Goal: Task Accomplishment & Management: Complete application form

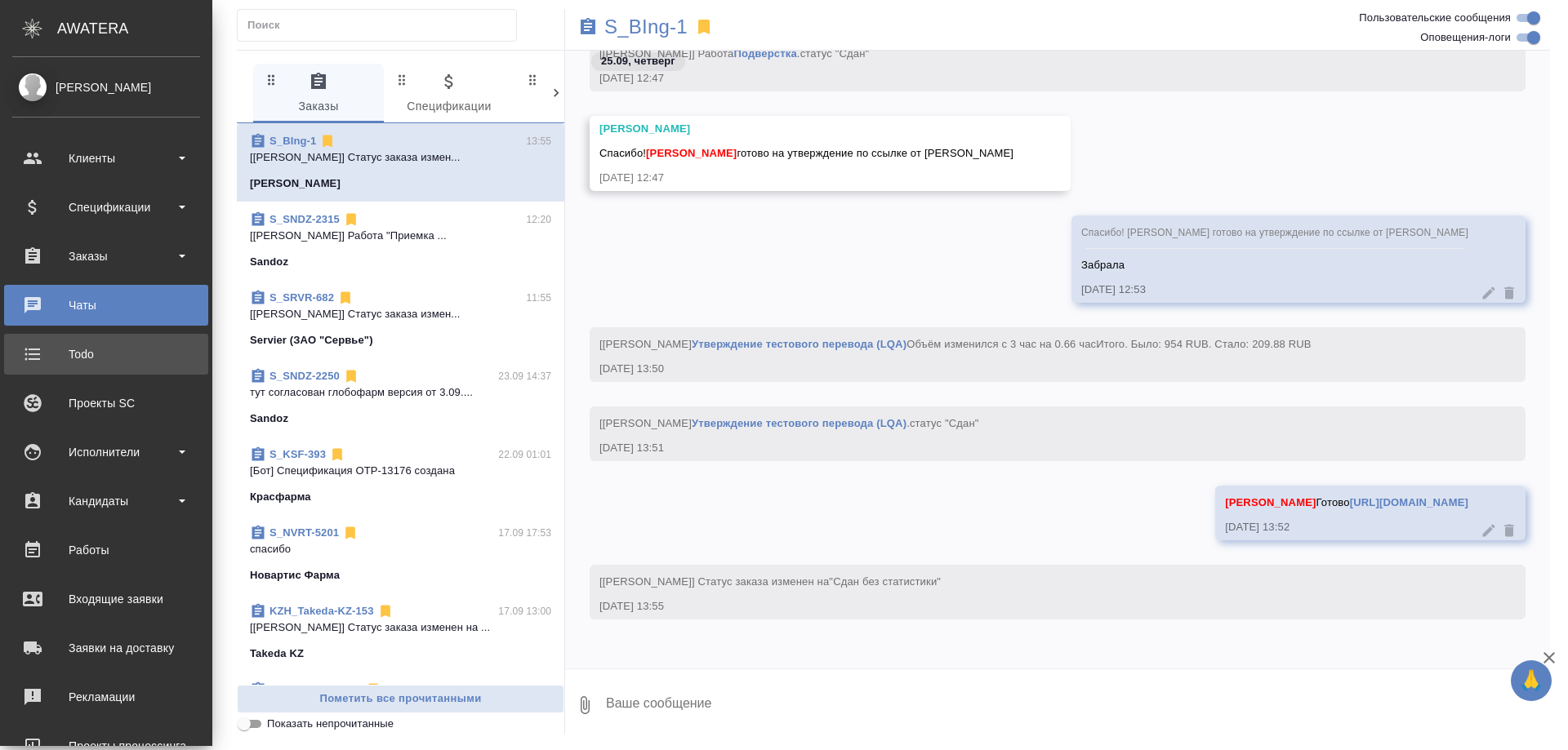
scroll to position [143, 0]
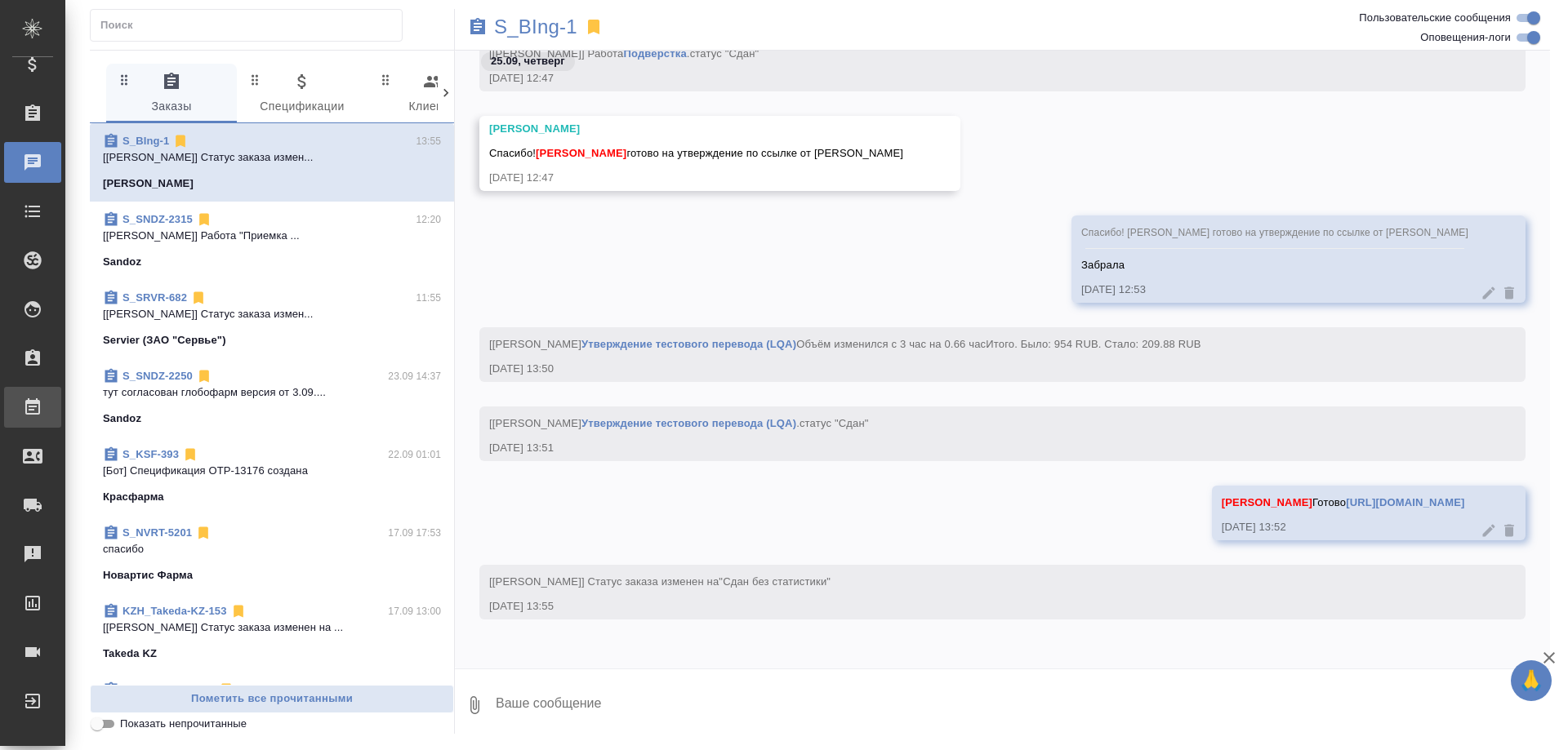
click at [33, 409] on div "Работы" at bounding box center [12, 407] width 41 height 24
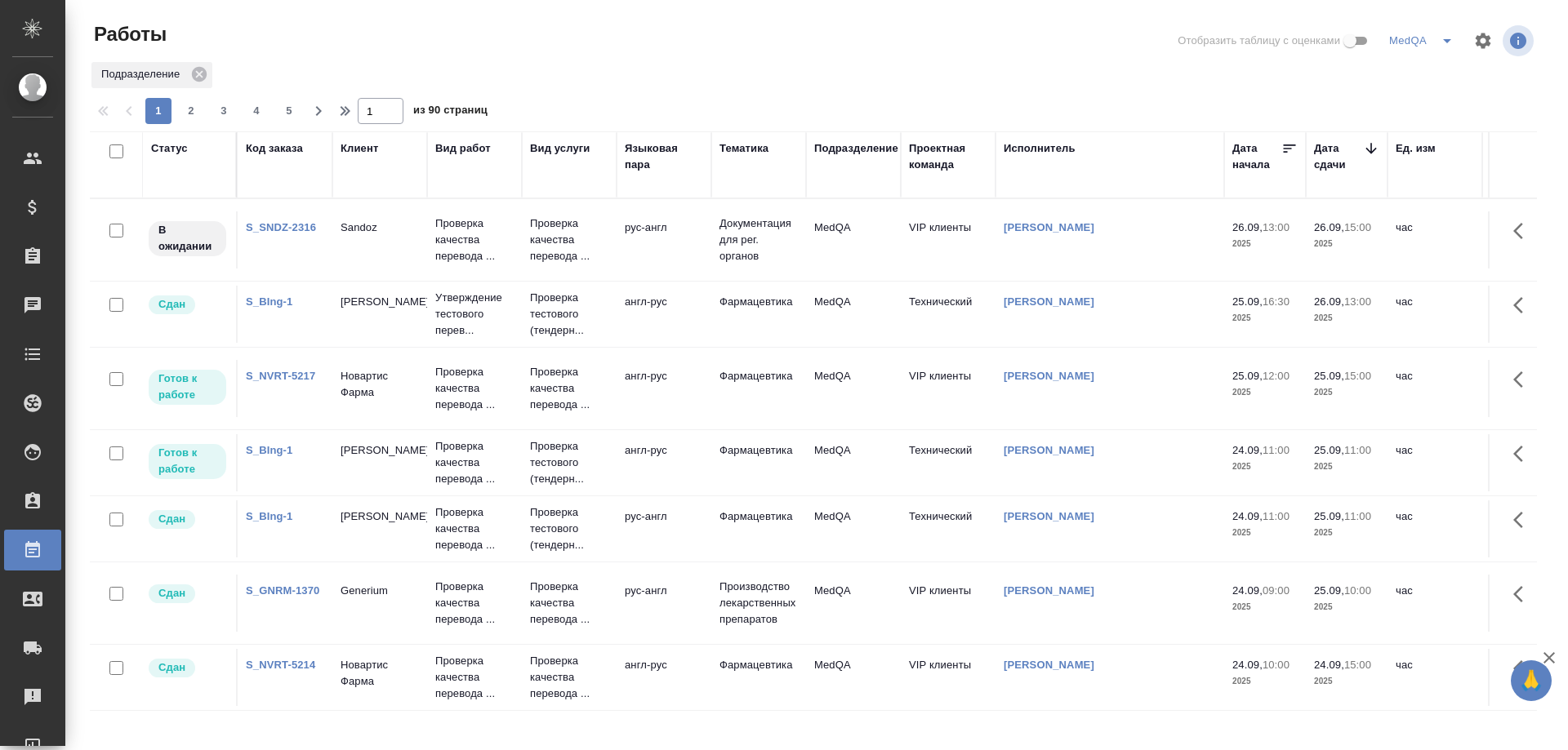
click at [280, 227] on link "S_SNDZ-2316" at bounding box center [280, 227] width 70 height 12
click at [285, 370] on link "S_NVRT-5217" at bounding box center [280, 376] width 69 height 12
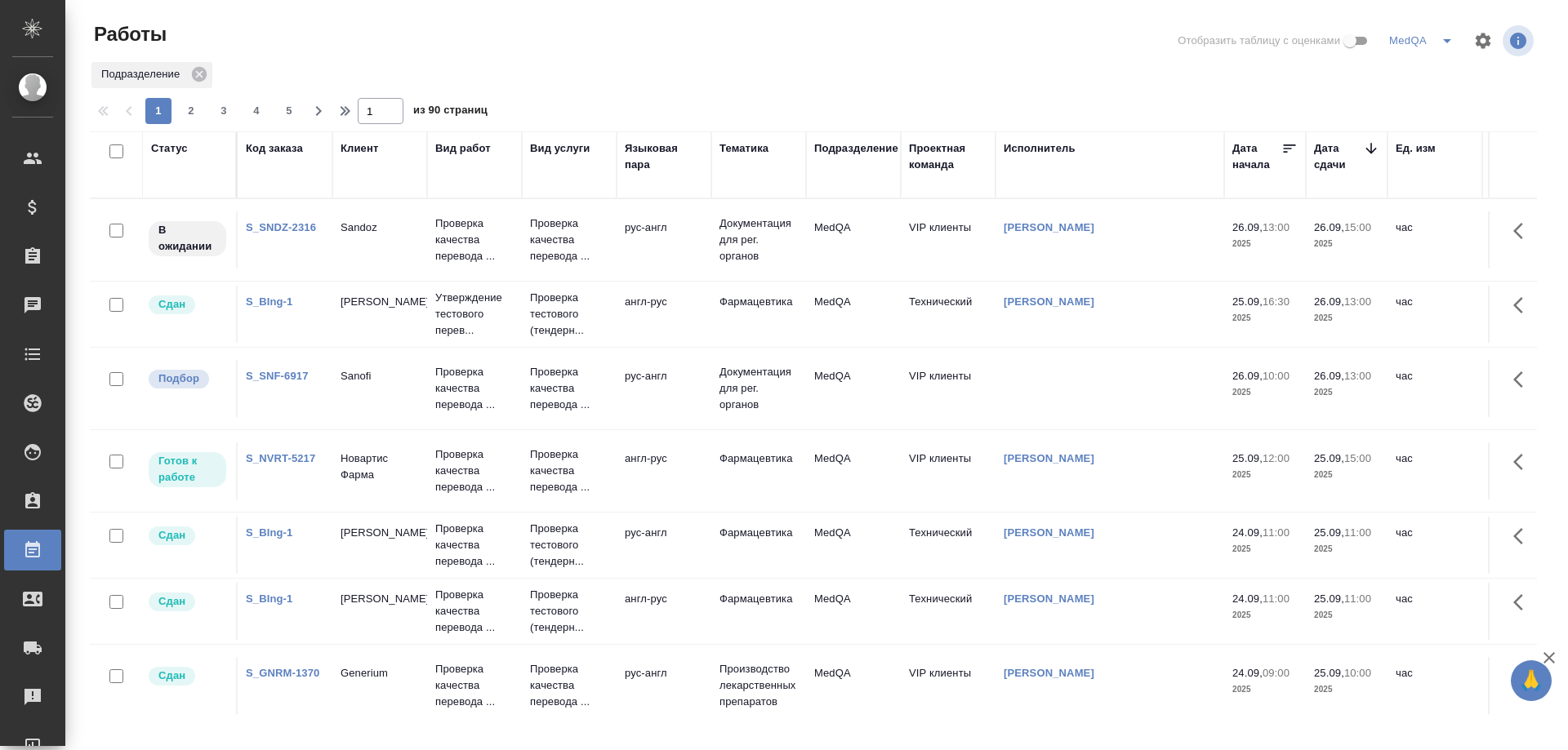
click at [276, 372] on link "S_SNF-6917" at bounding box center [277, 376] width 63 height 12
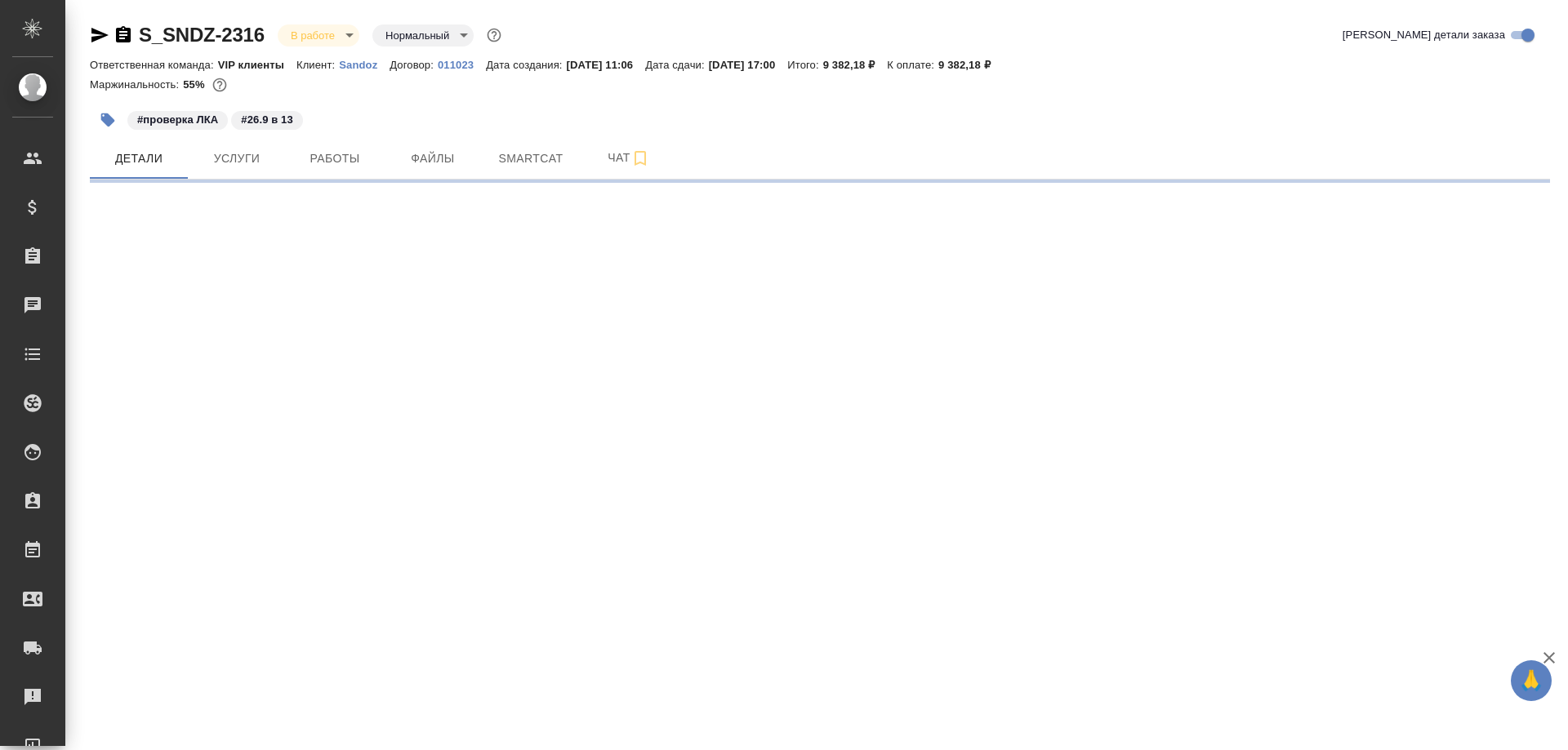
select select "RU"
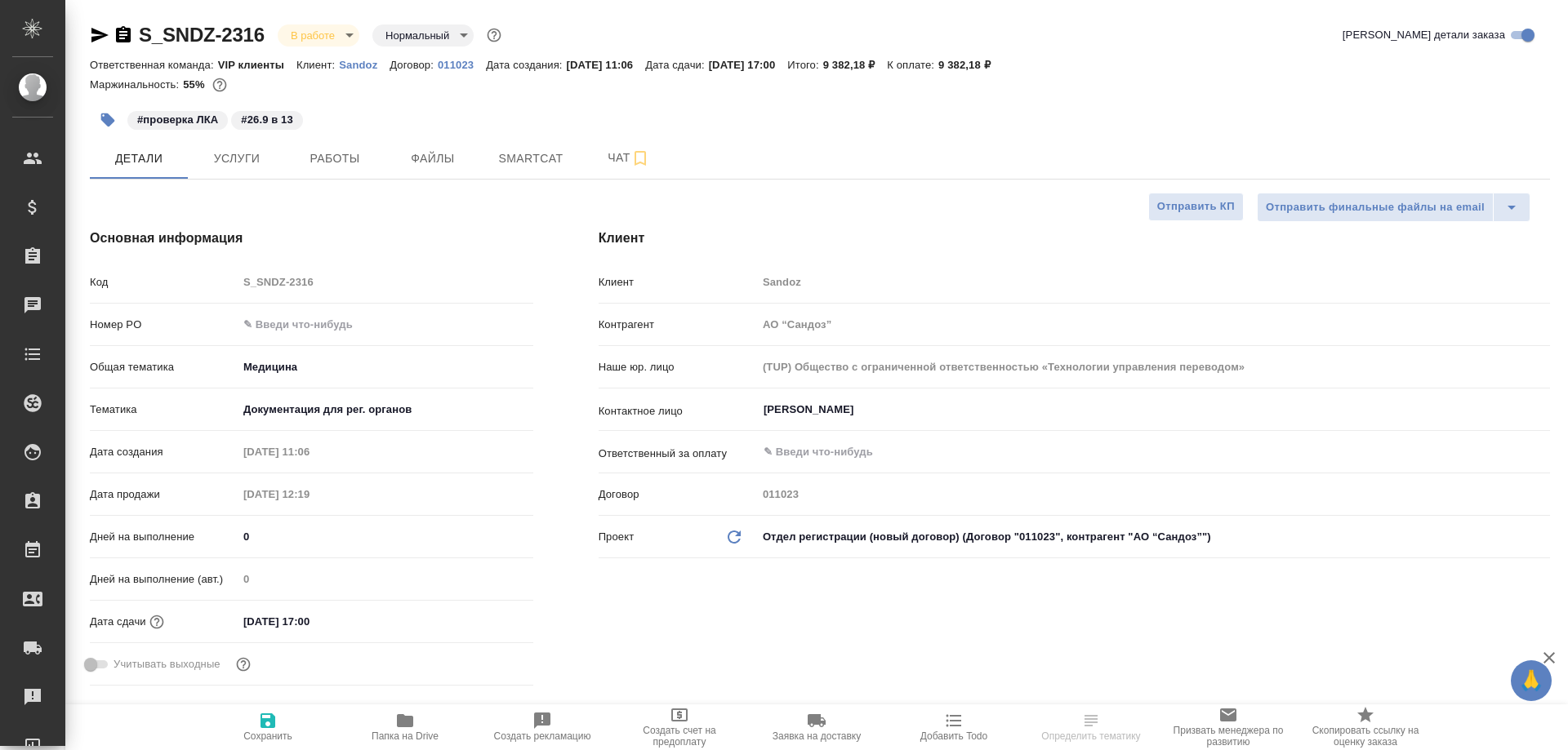
type textarea "x"
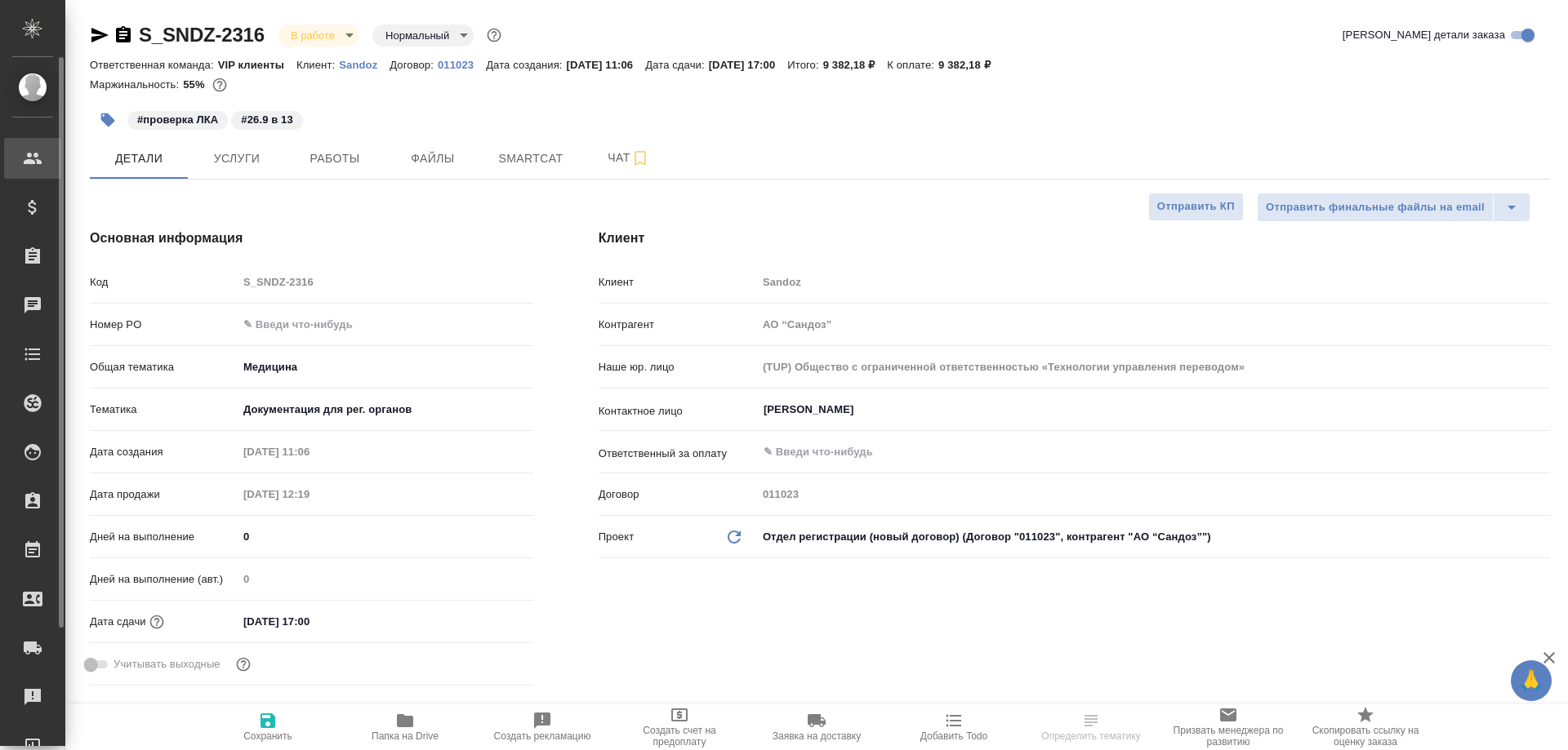
type textarea "x"
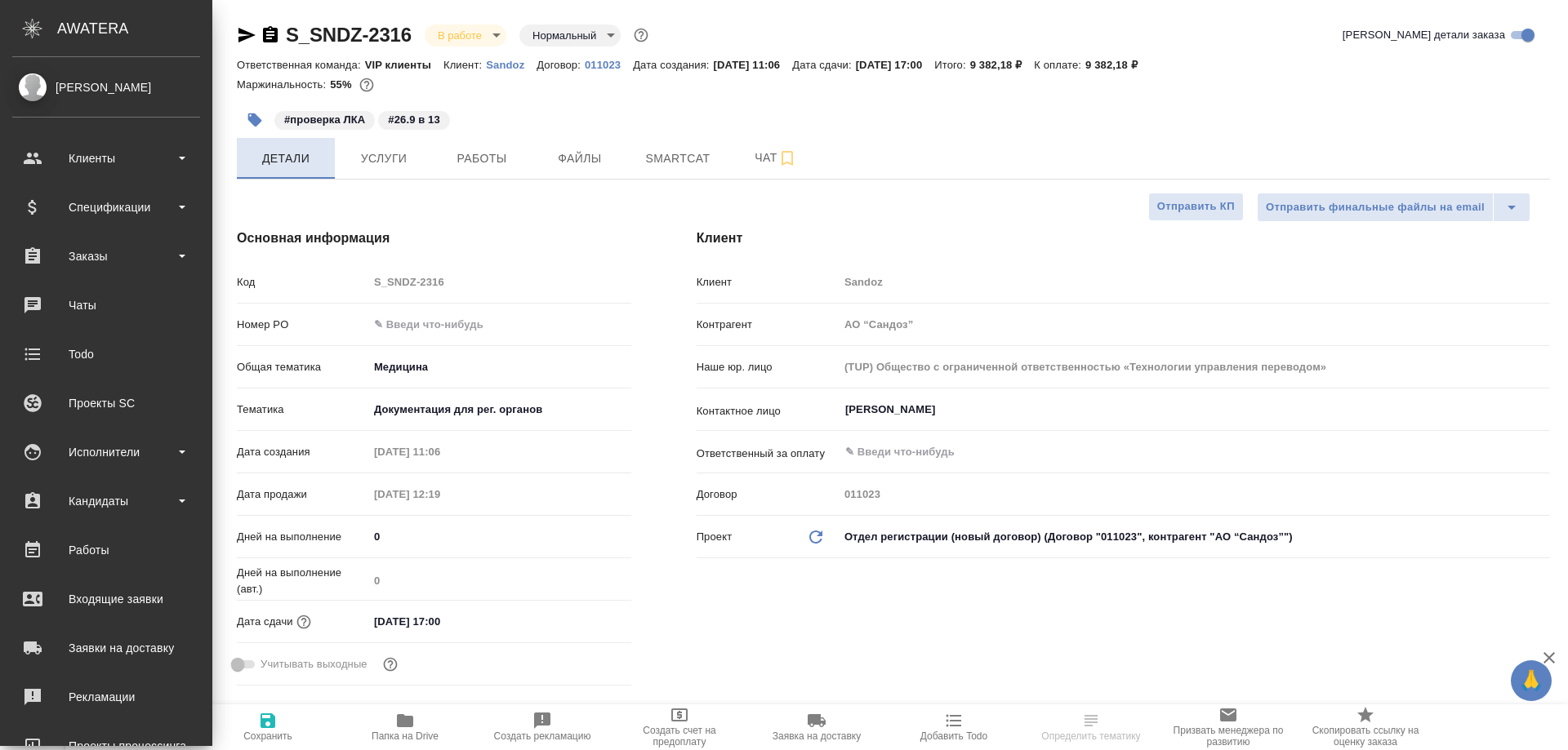
type textarea "x"
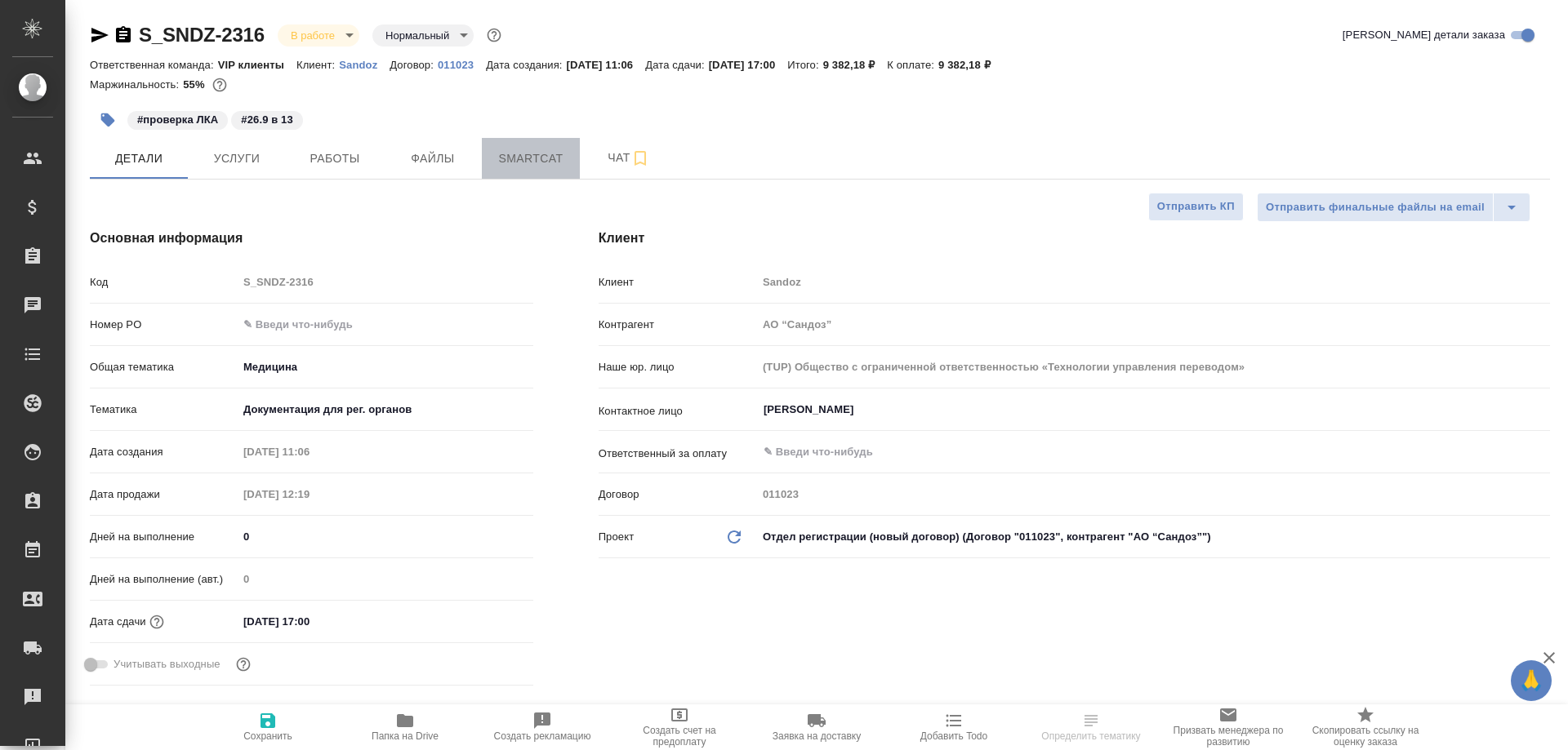
click at [520, 156] on span "Smartcat" at bounding box center [531, 159] width 79 height 21
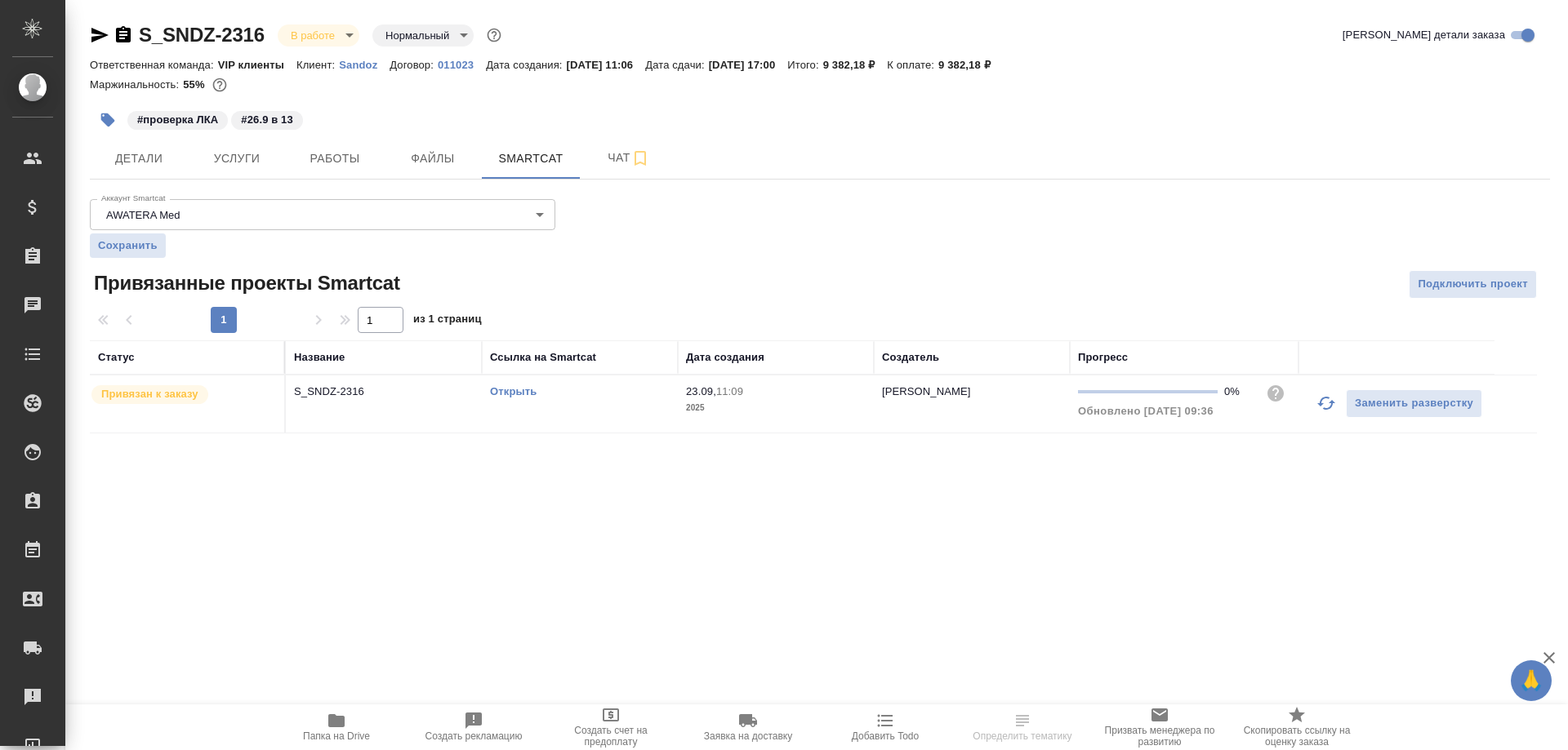
click at [505, 392] on link "Открыть" at bounding box center [513, 391] width 47 height 12
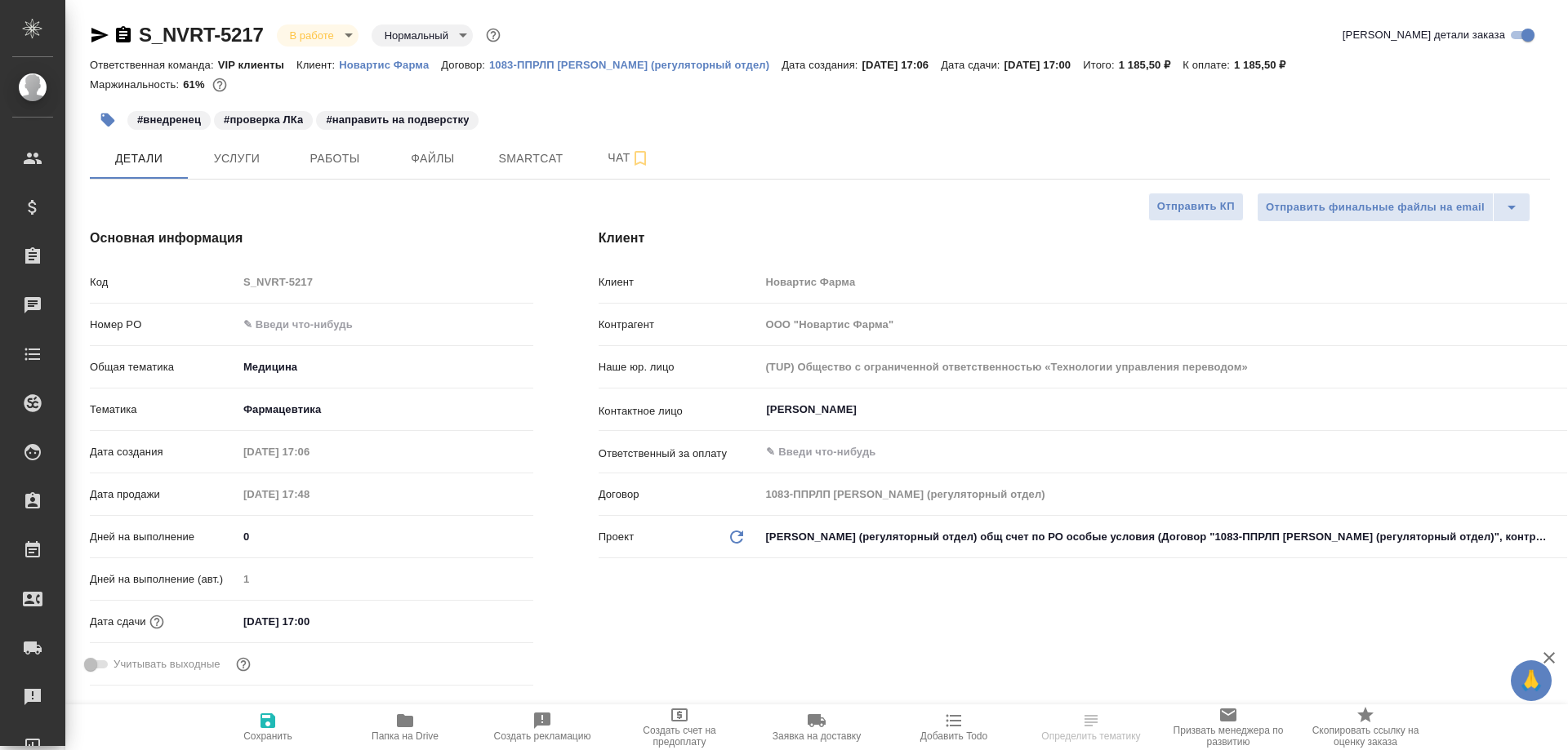
select select "RU"
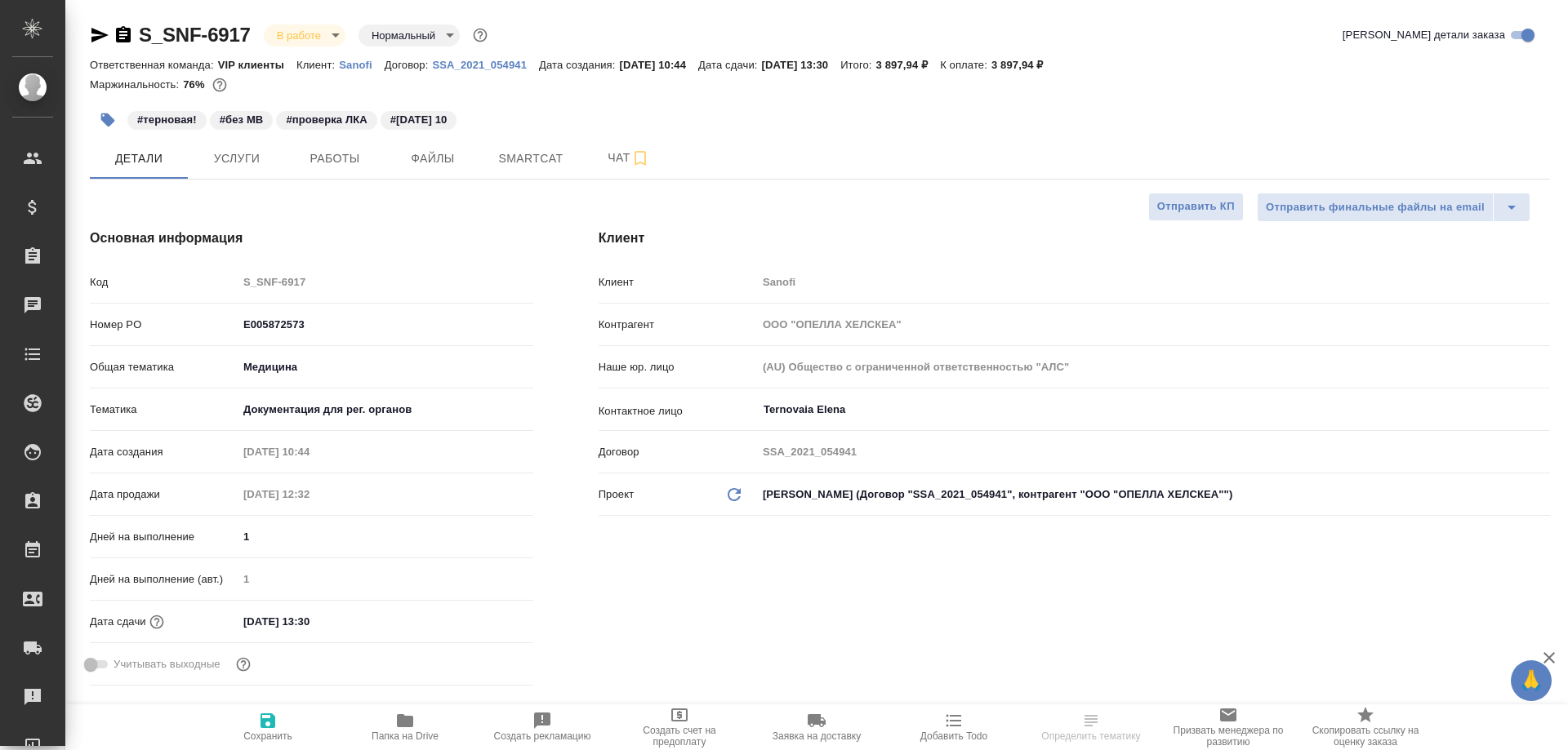
select select "RU"
type input "[PERSON_NAME] Валентина"
type input "[PERSON_NAME]"
click at [349, 161] on span "Работы" at bounding box center [335, 159] width 79 height 21
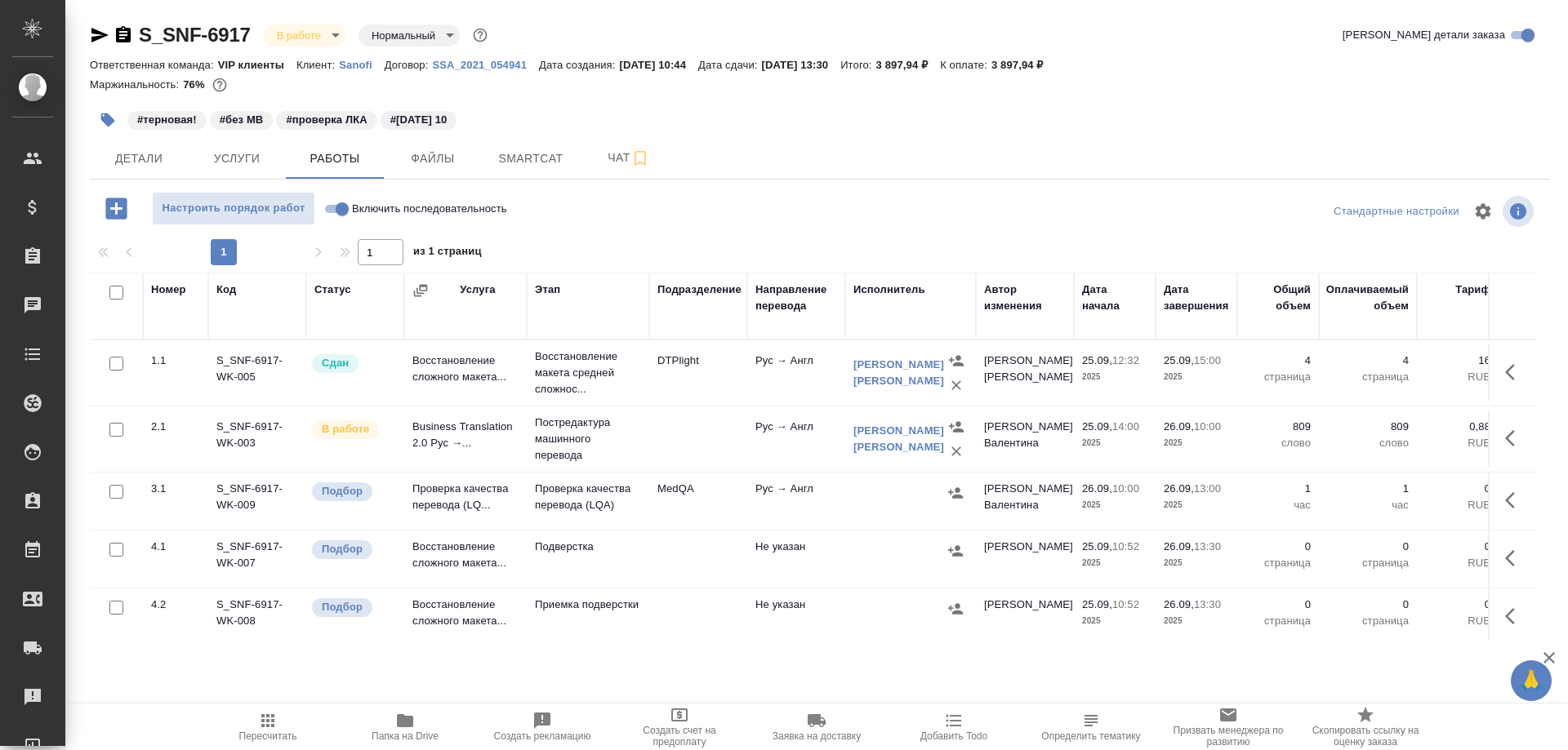
click at [481, 509] on td "Проверка качества перевода (LQ..." at bounding box center [466, 501] width 123 height 57
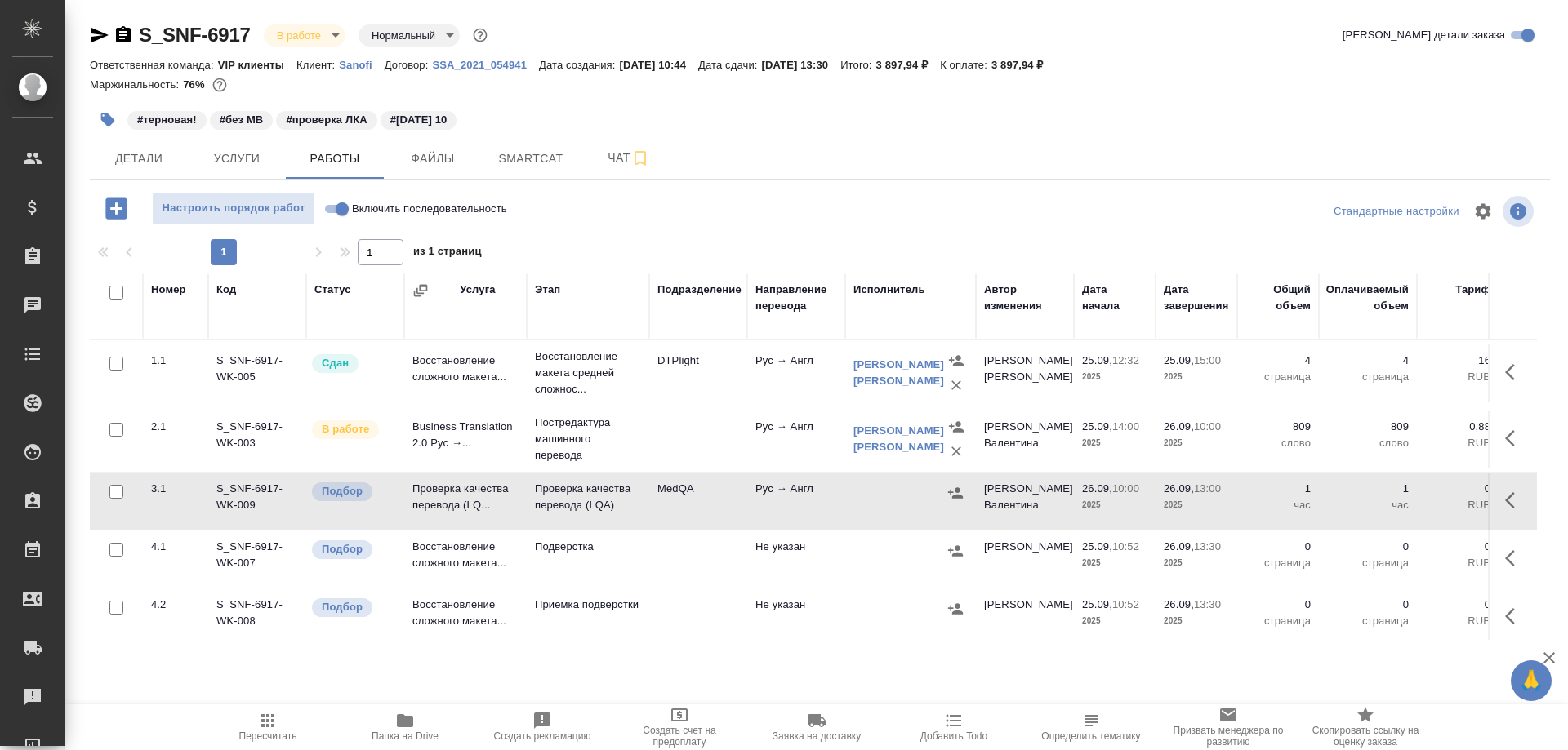
click at [481, 509] on td "Проверка качества перевода (LQ..." at bounding box center [466, 501] width 123 height 57
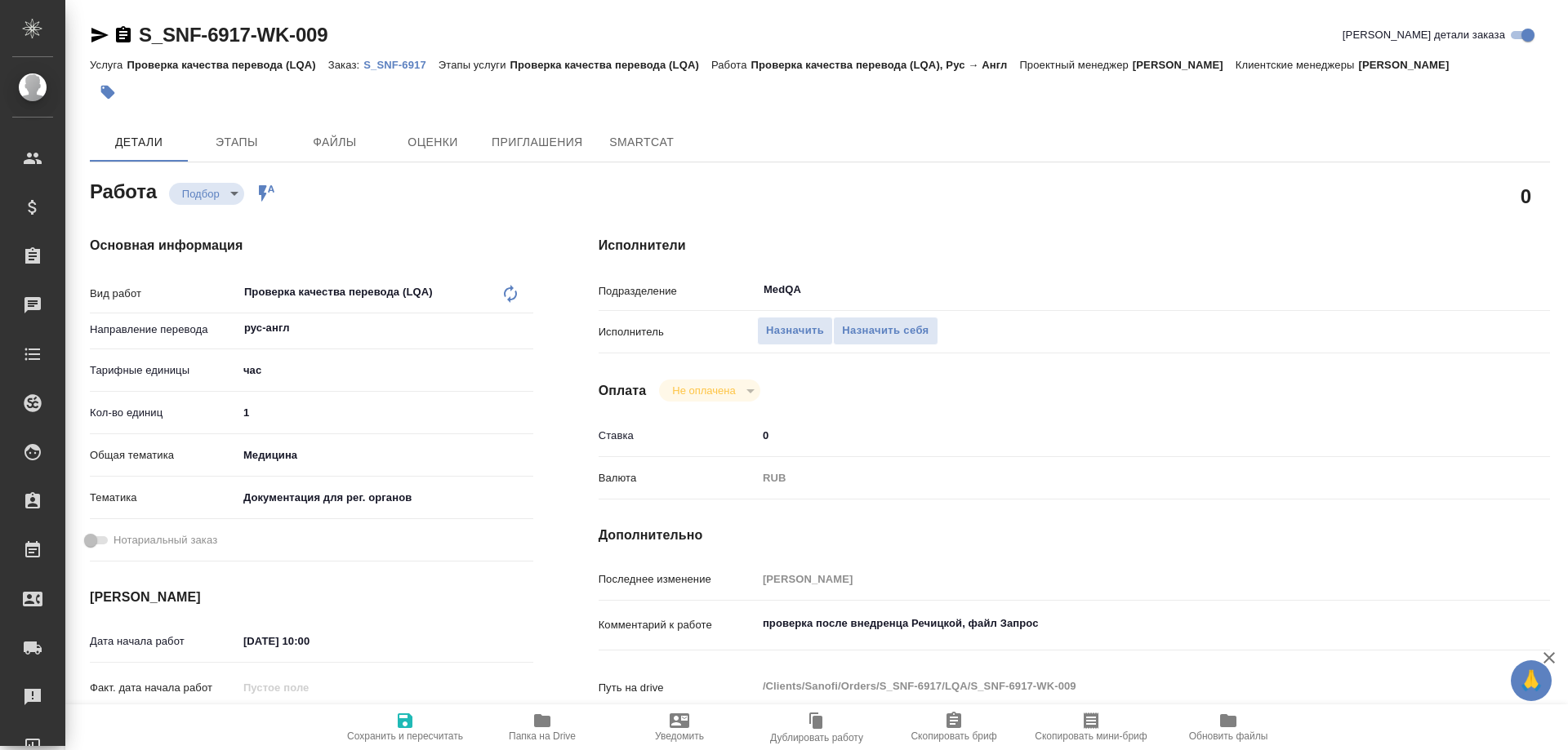
type textarea "x"
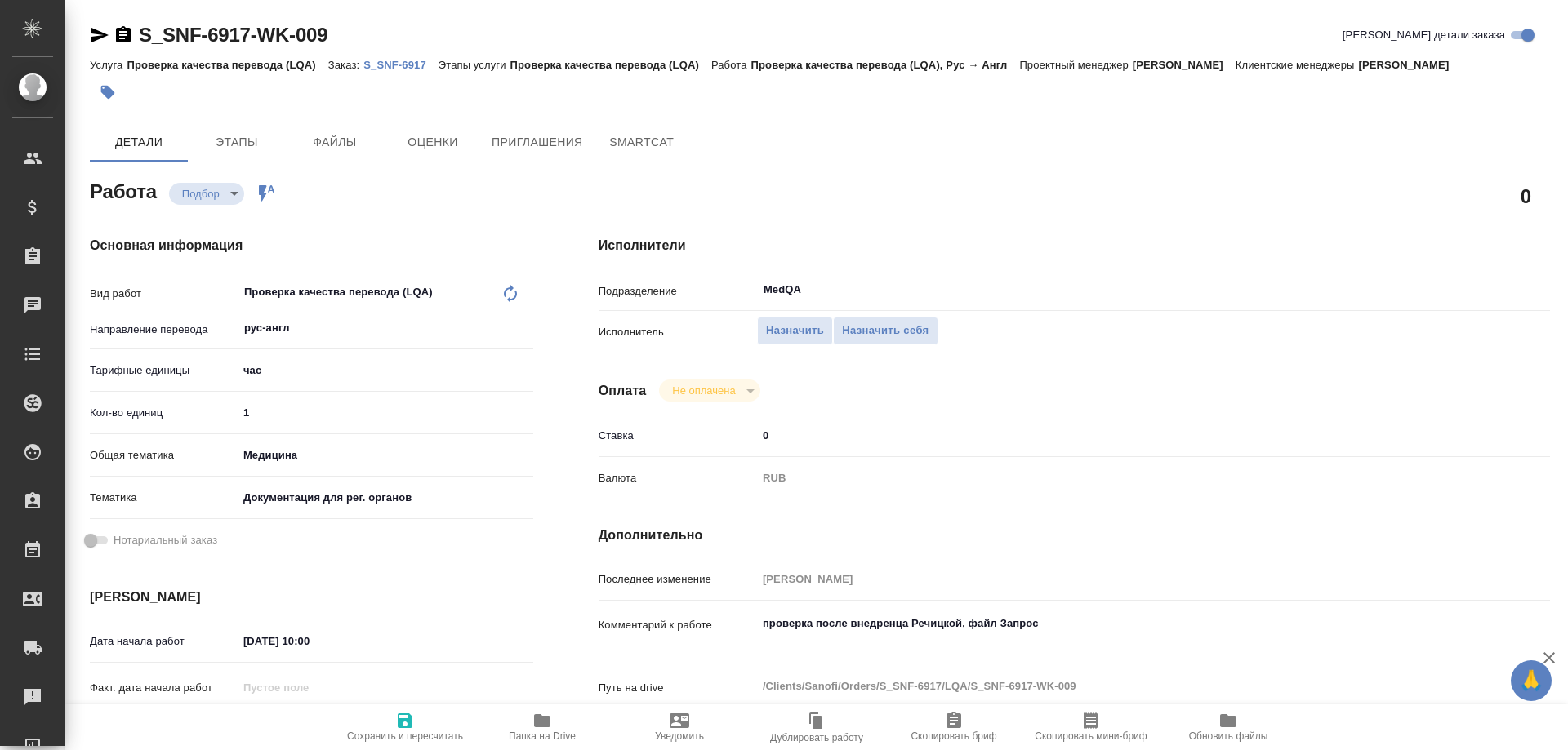
type textarea "x"
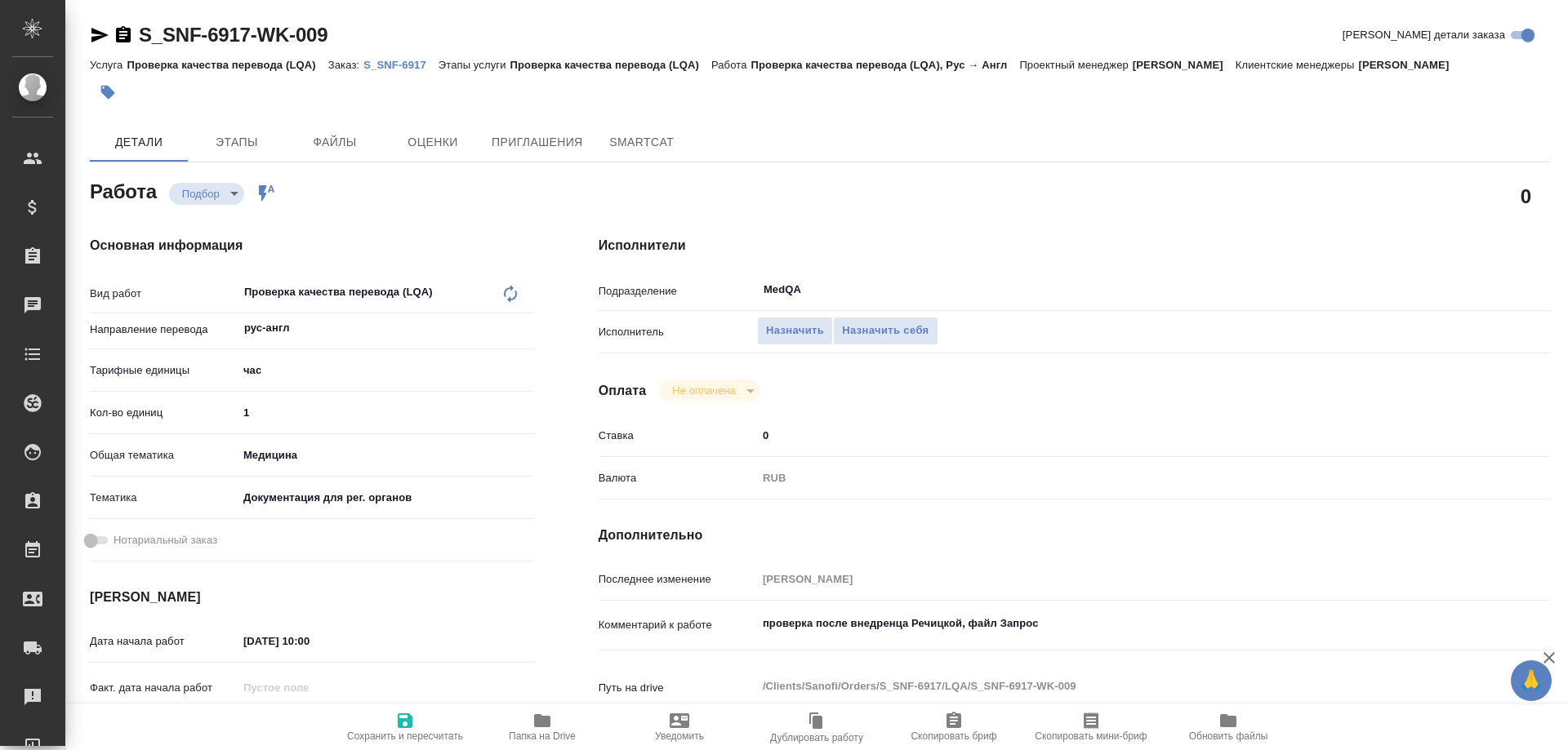
type textarea "x"
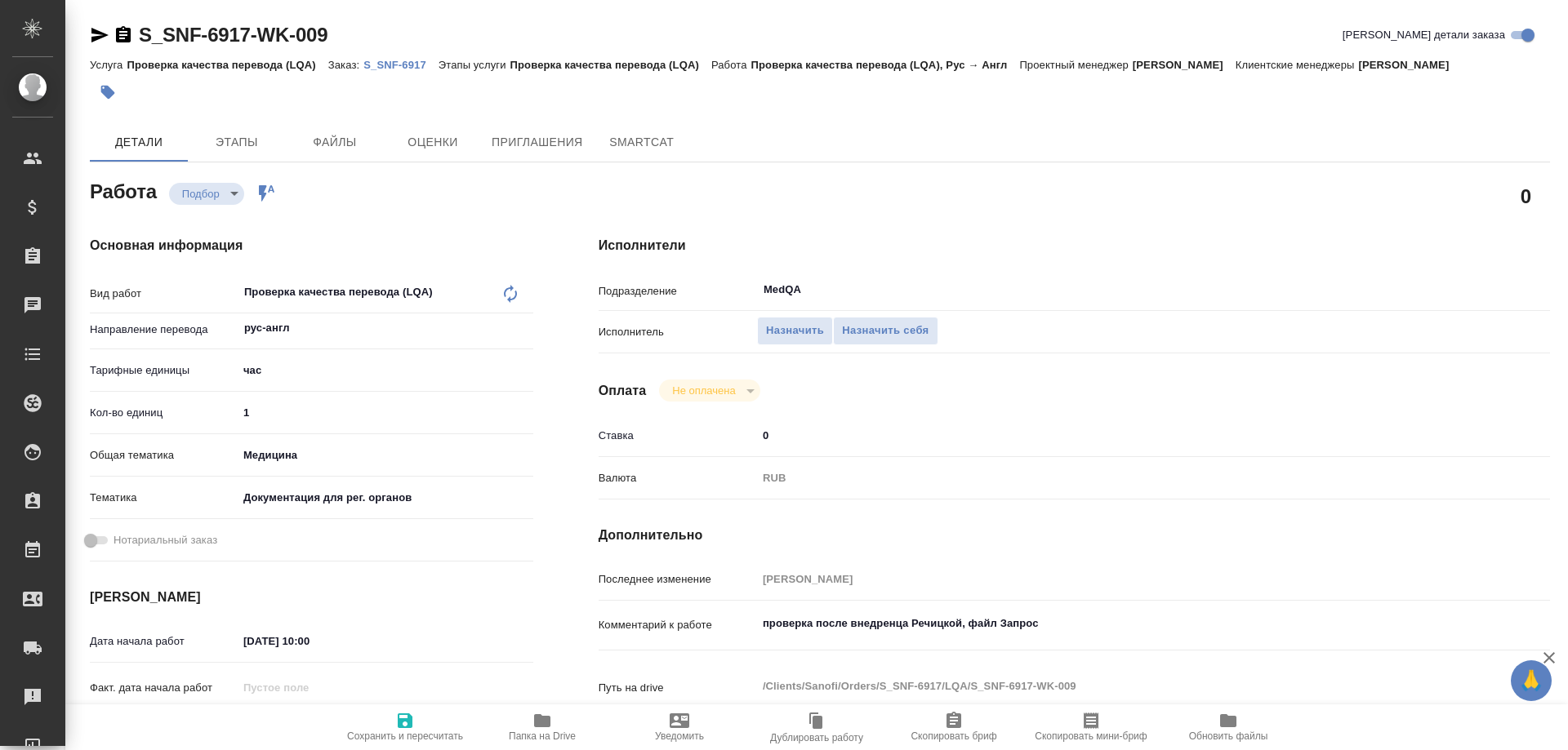
type textarea "x"
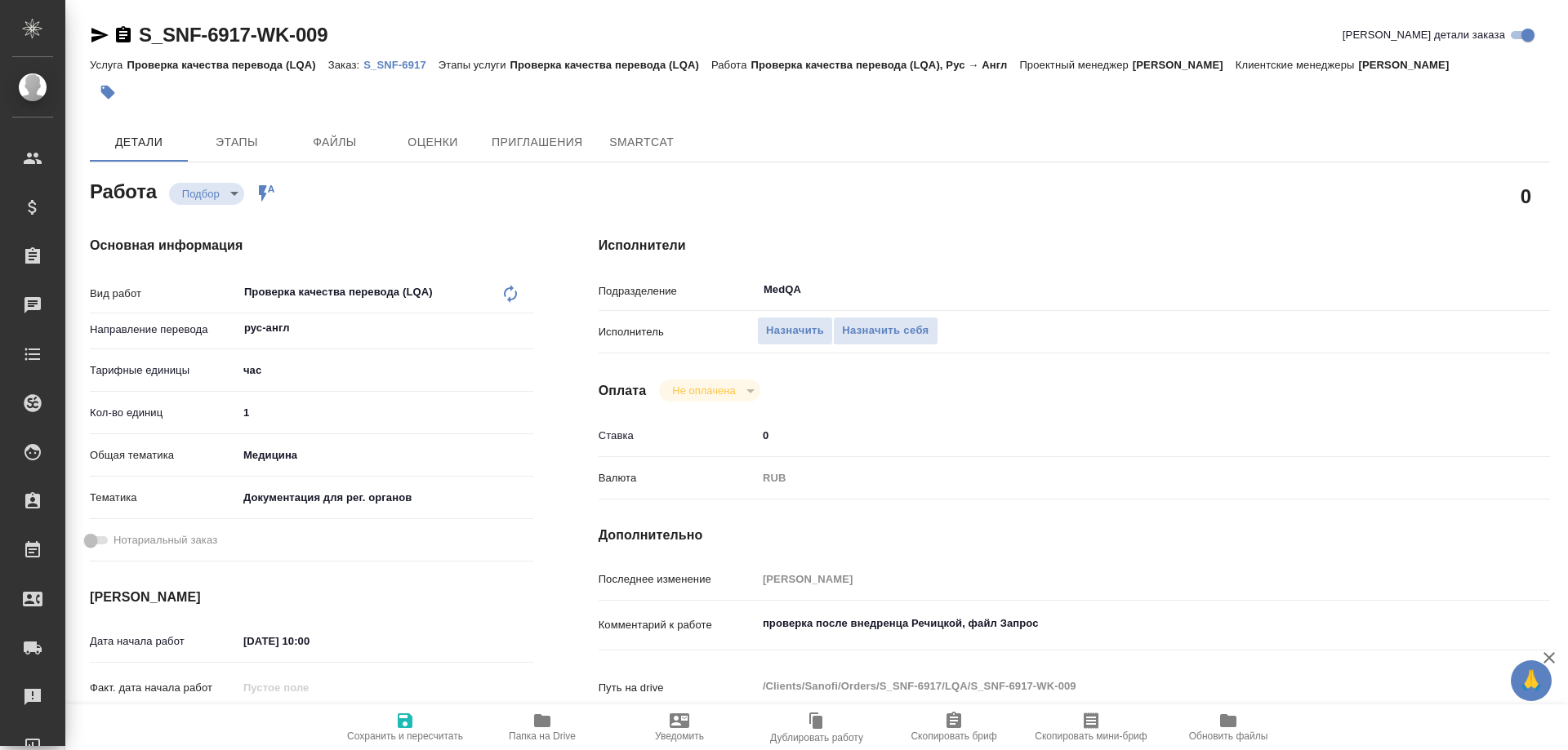
type textarea "x"
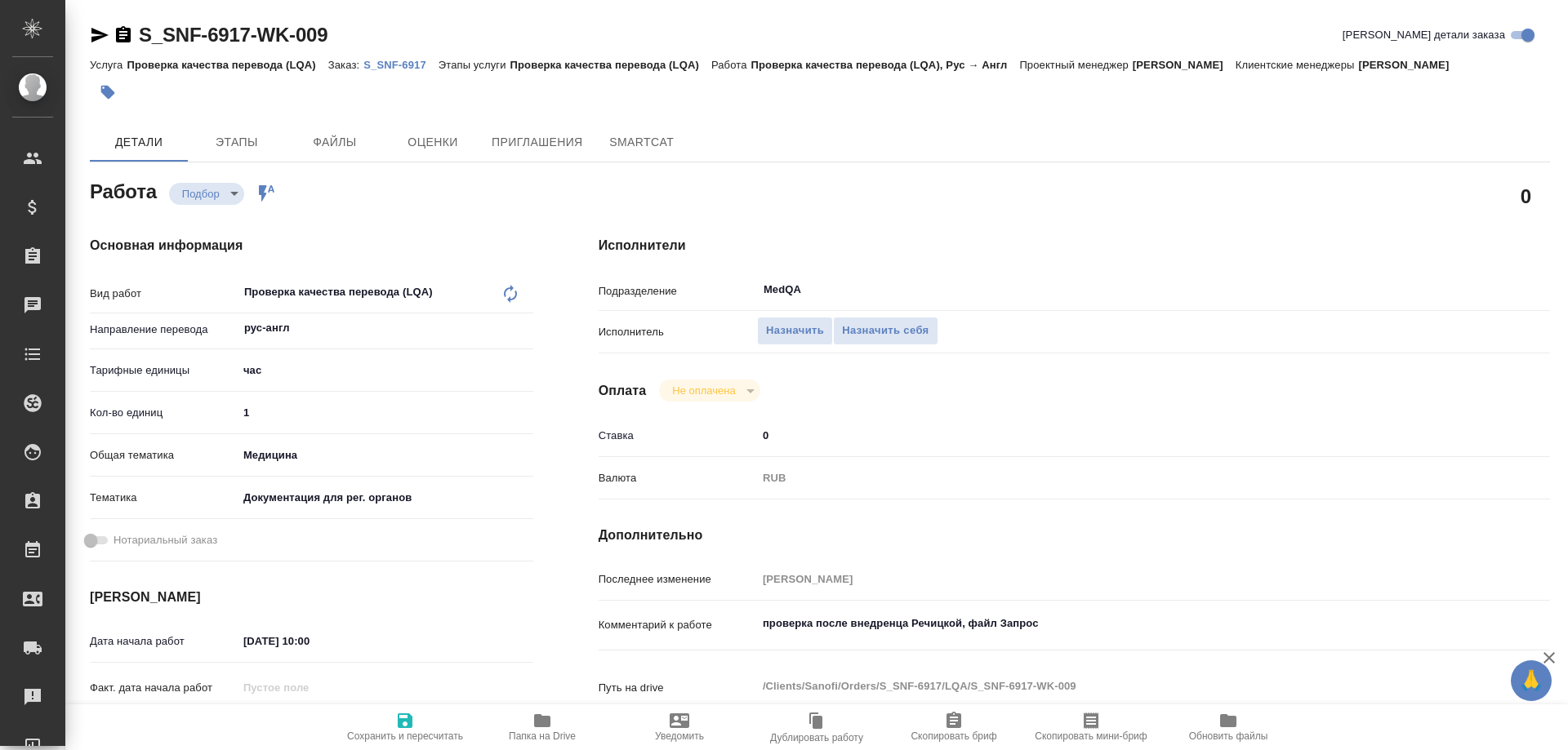
type textarea "x"
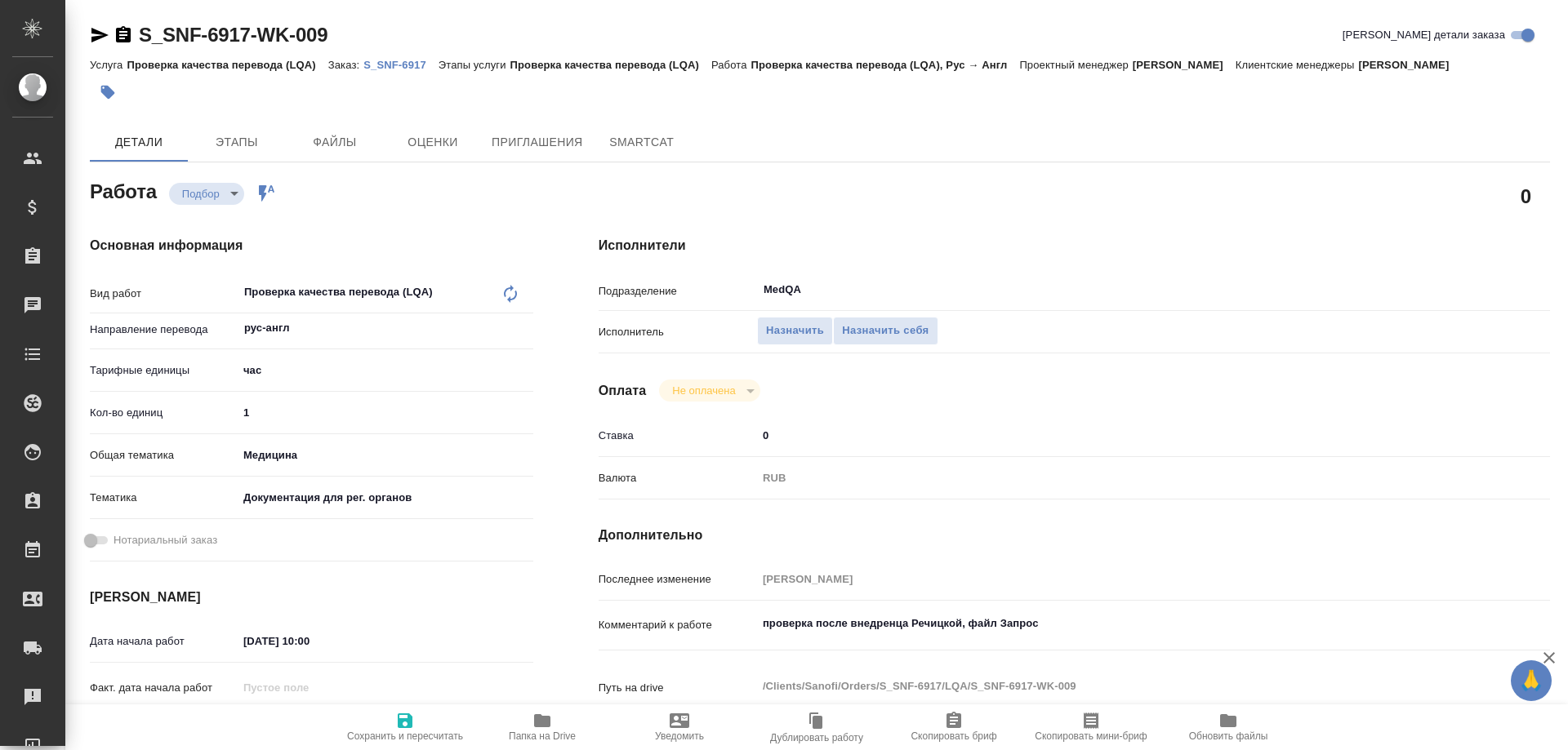
type textarea "x"
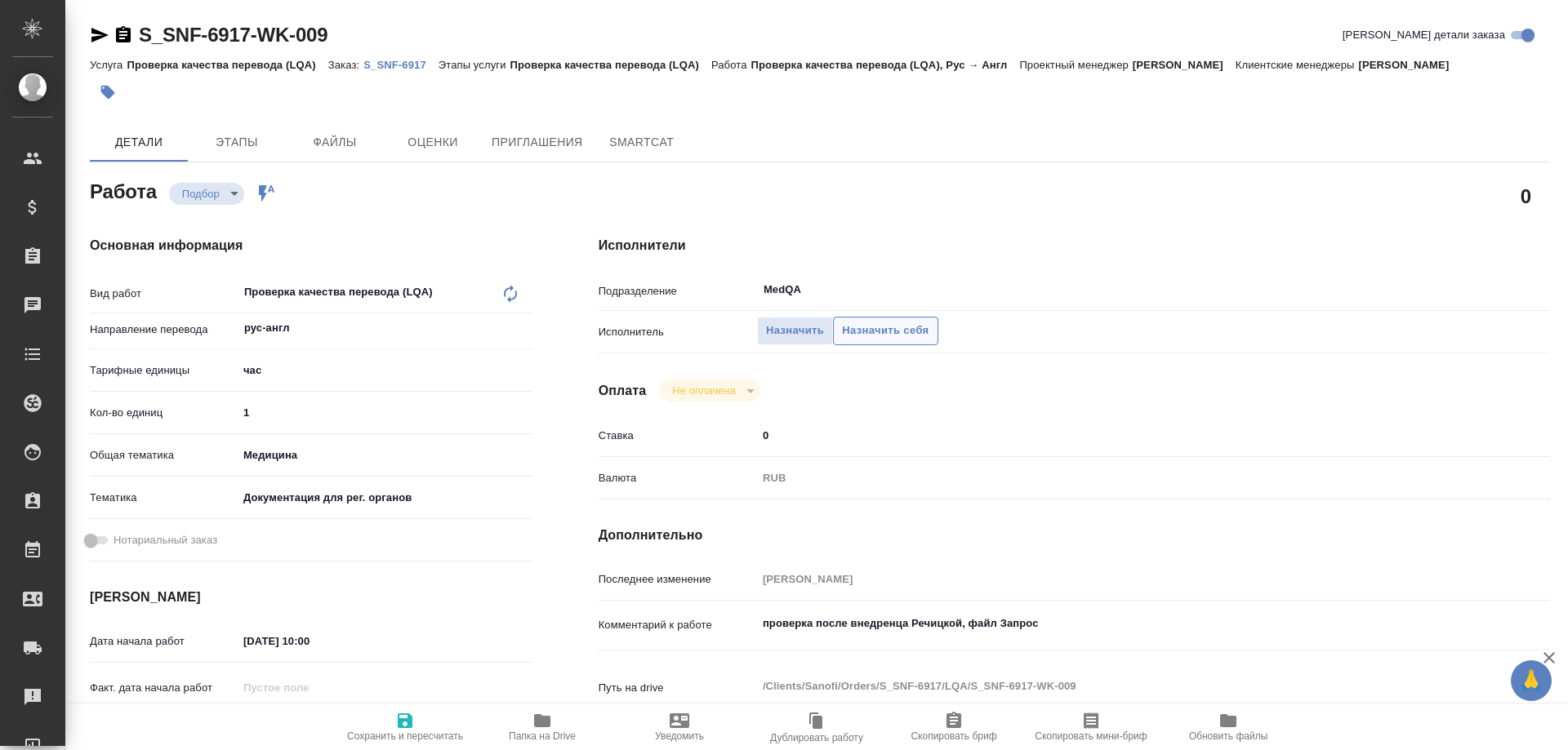
click at [904, 334] on span "Назначить себя" at bounding box center [885, 331] width 86 height 19
type textarea "x"
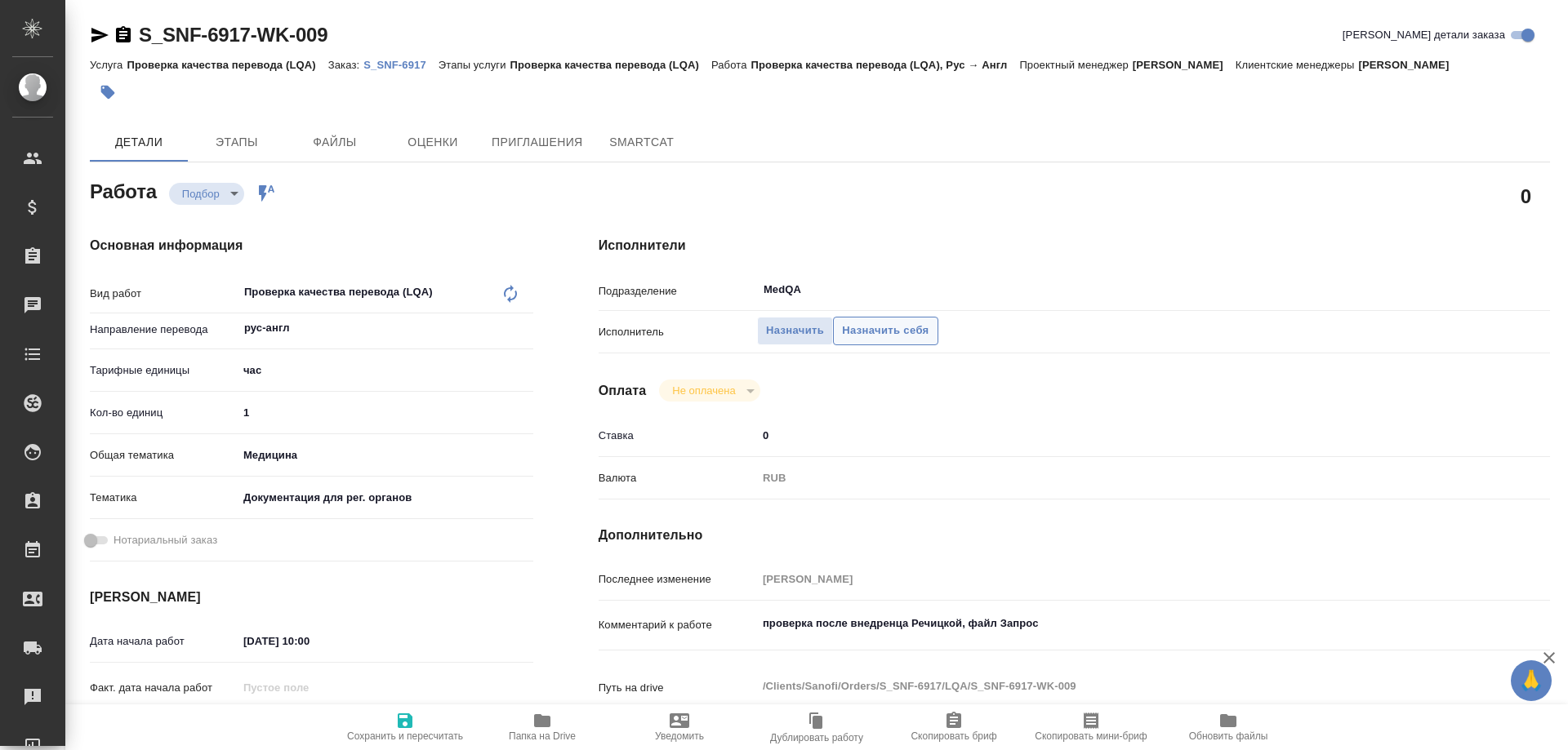
type textarea "x"
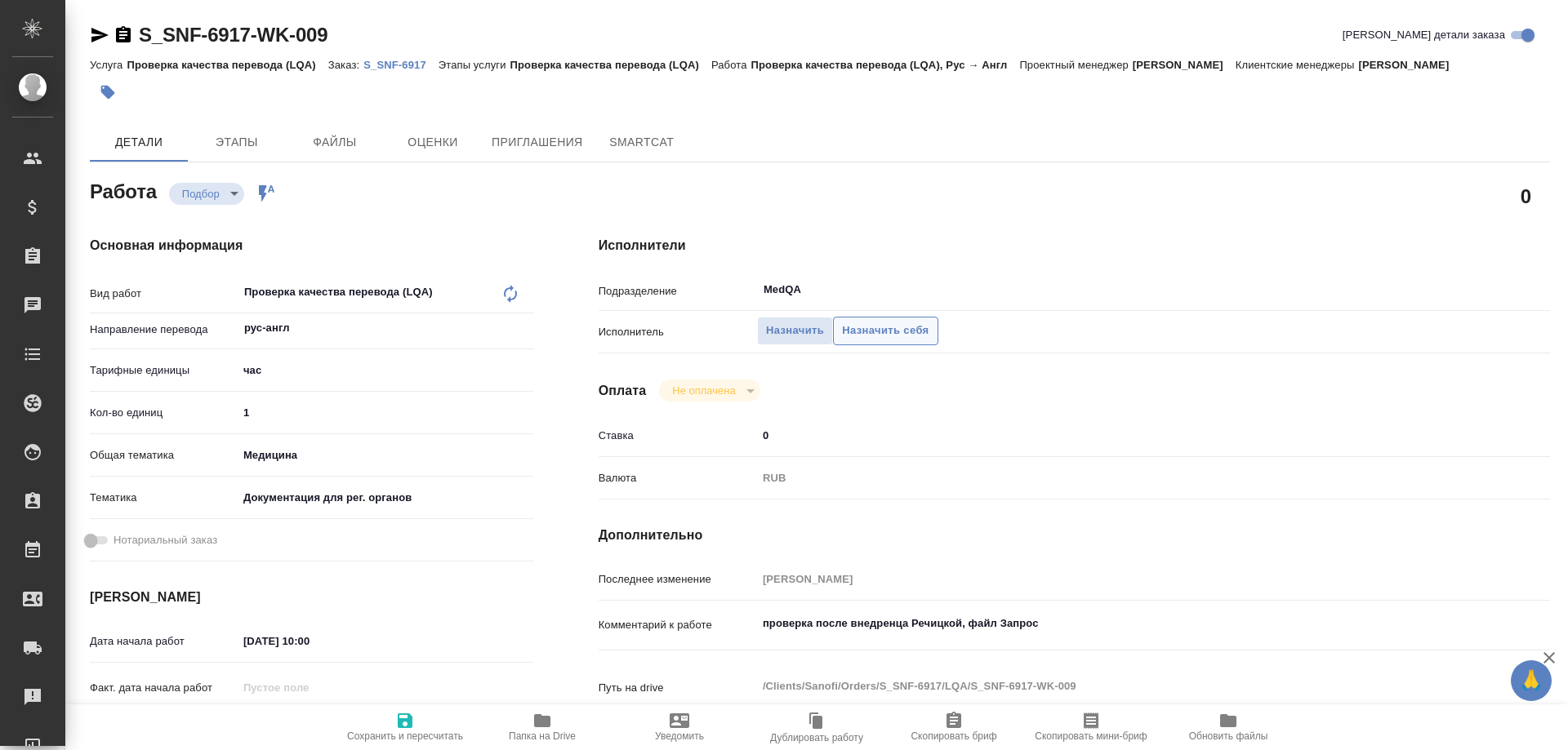
type textarea "x"
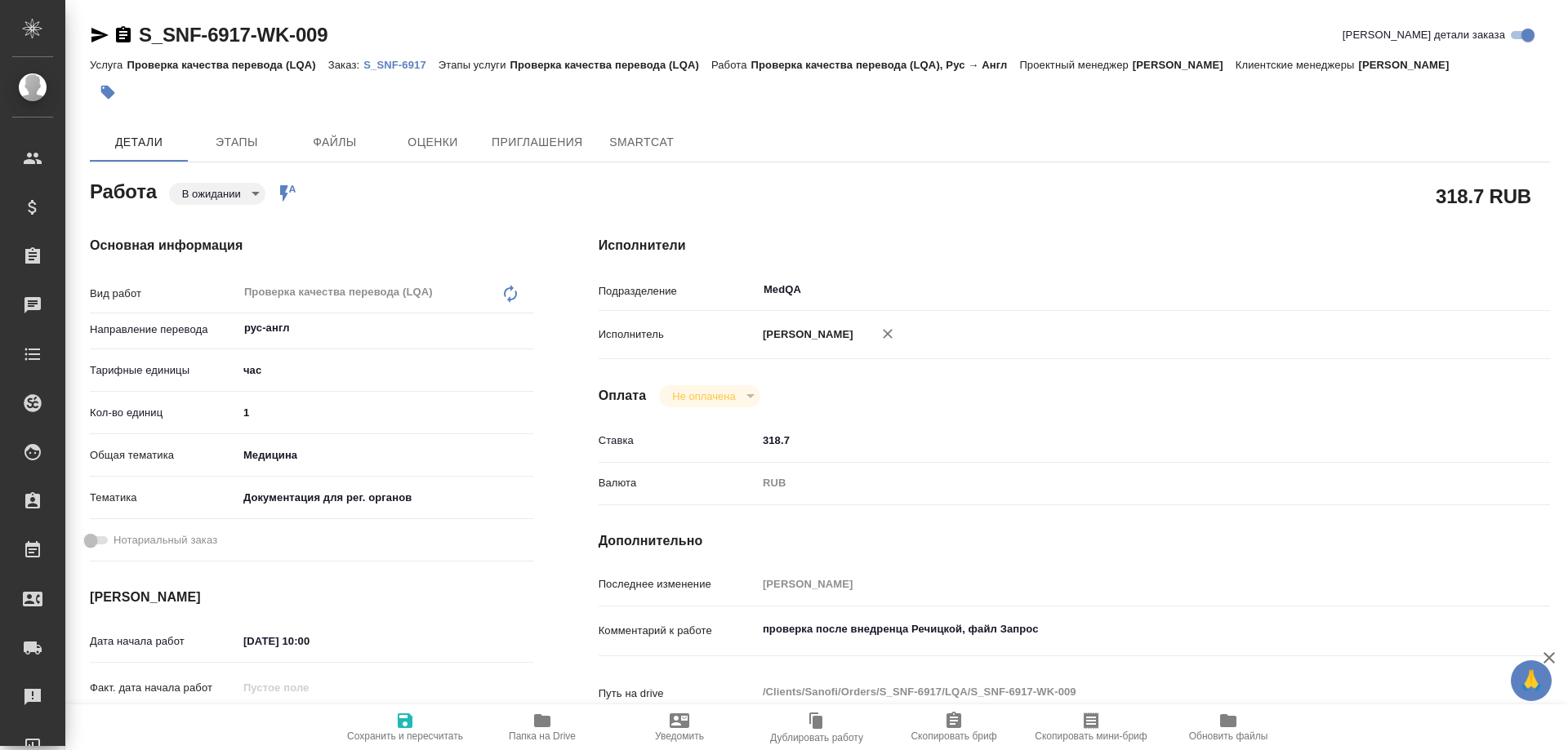
type textarea "x"
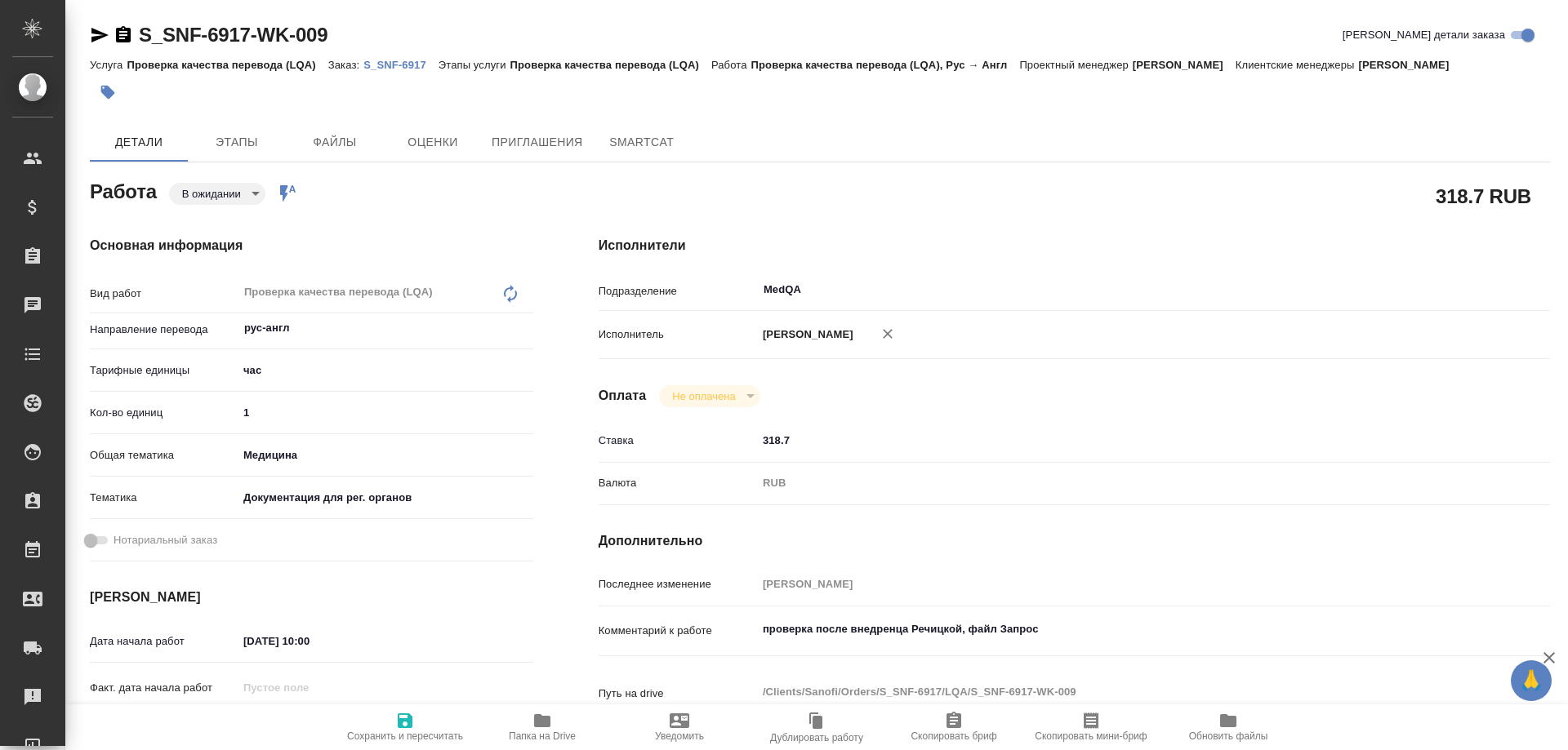
type textarea "x"
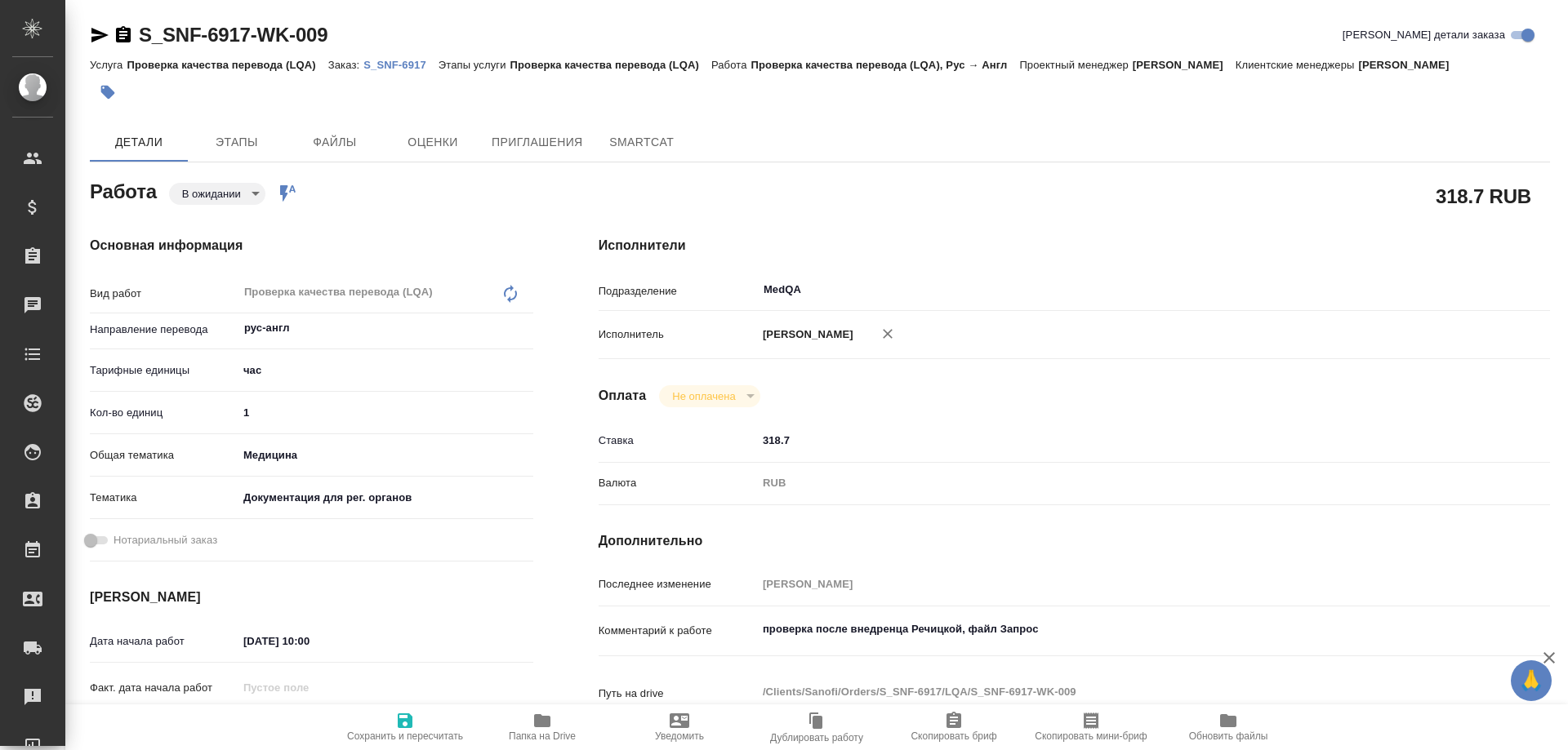
type textarea "x"
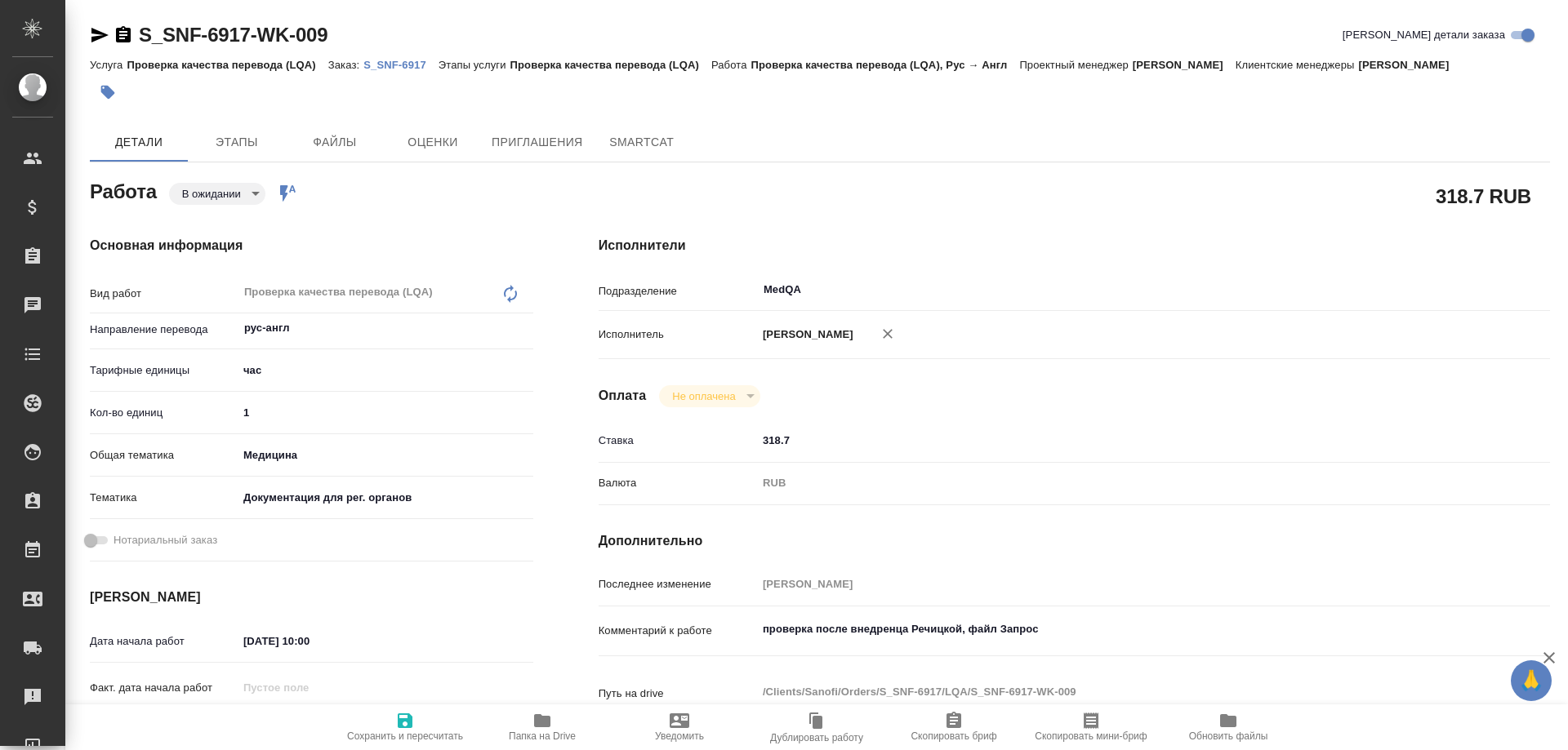
type textarea "x"
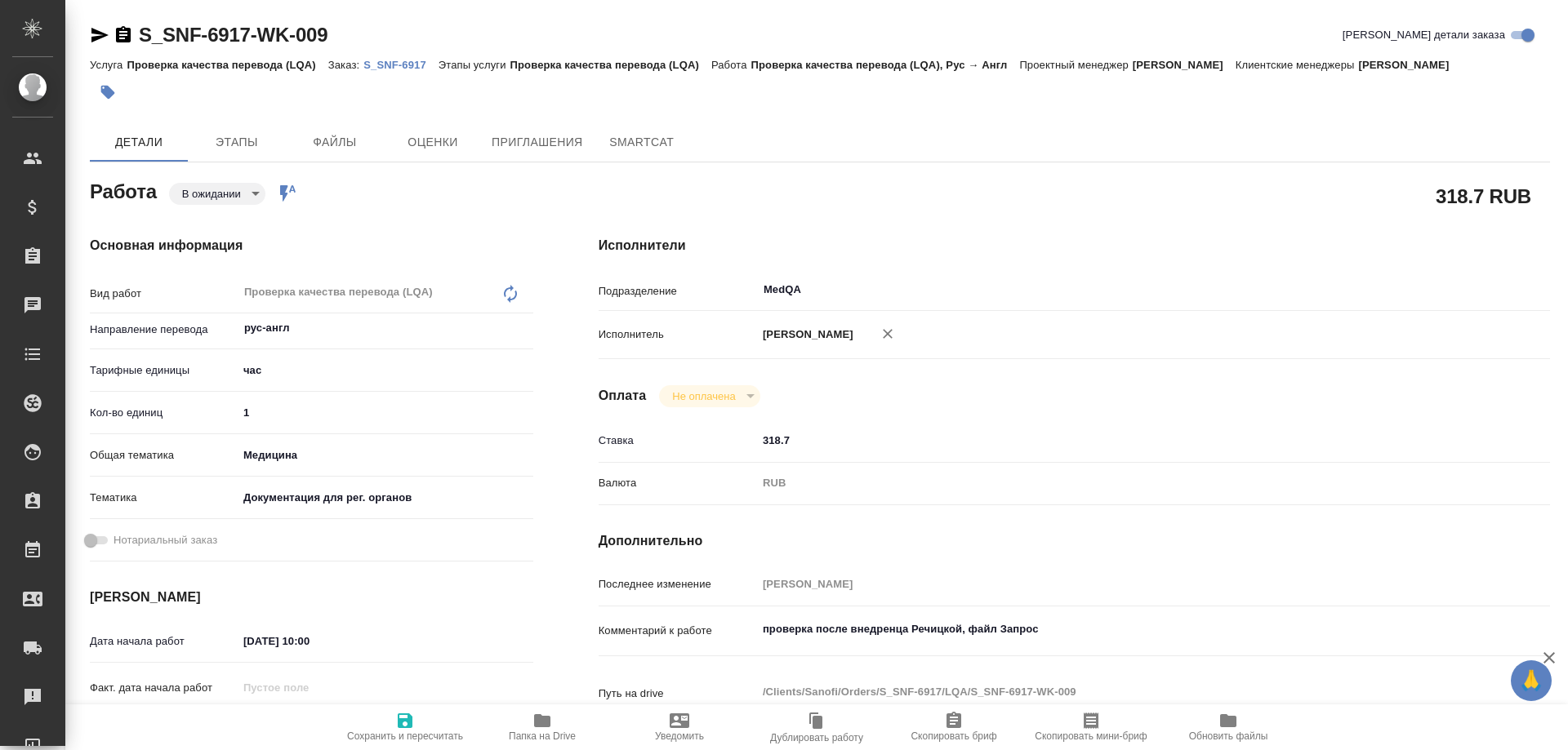
type textarea "x"
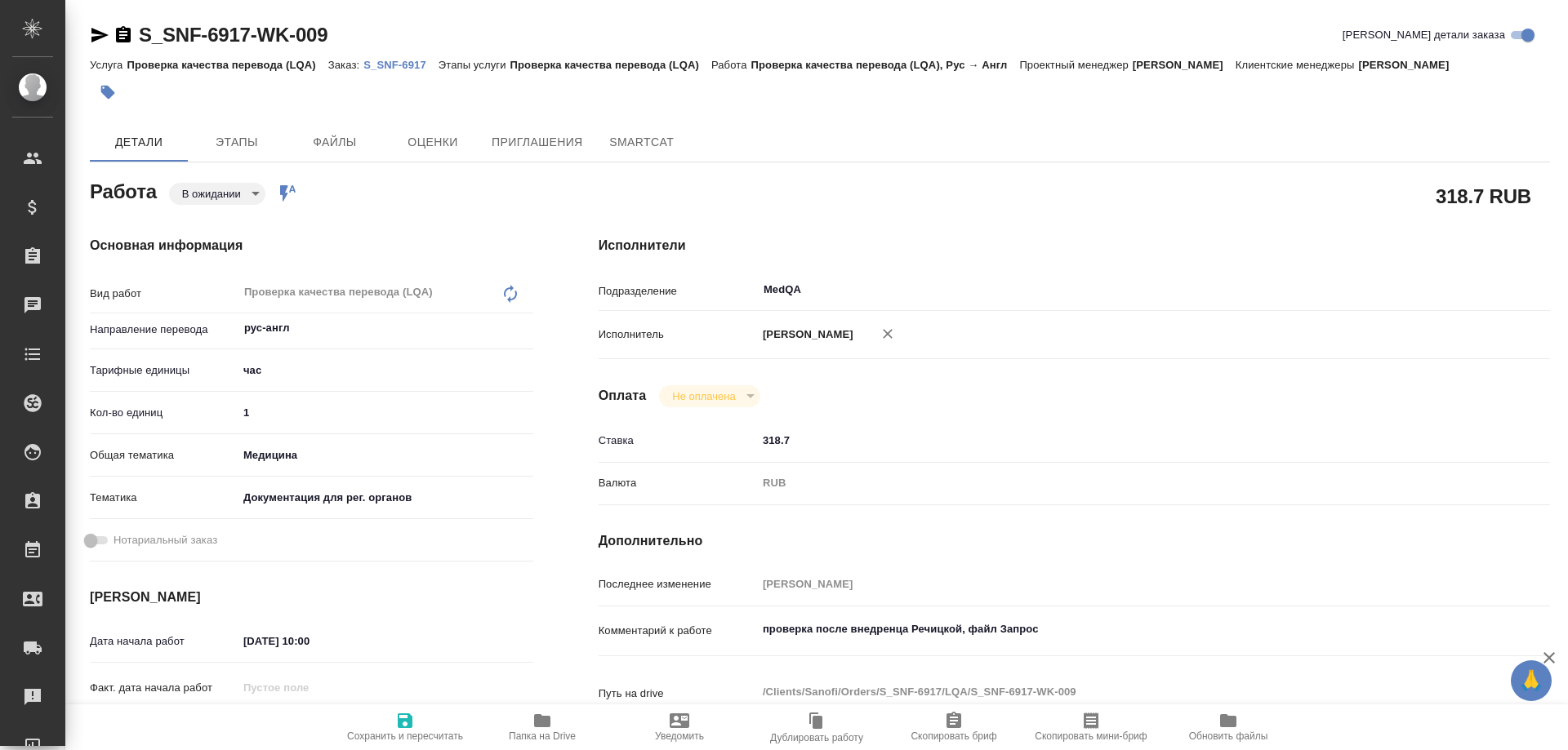
type textarea "x"
